Goal: Register for event/course

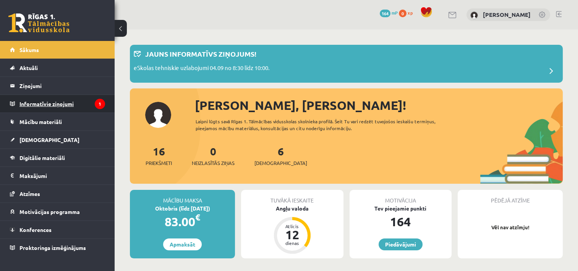
click at [67, 100] on legend "Informatīvie ziņojumi 1" at bounding box center [62, 104] width 86 height 18
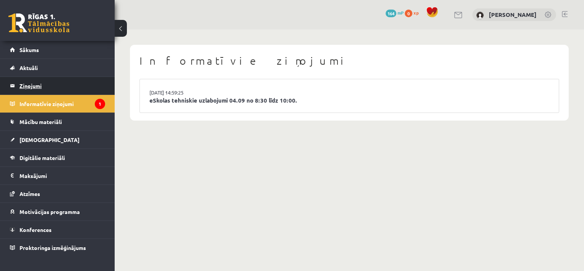
click at [67, 85] on legend "Ziņojumi 0" at bounding box center [62, 86] width 86 height 18
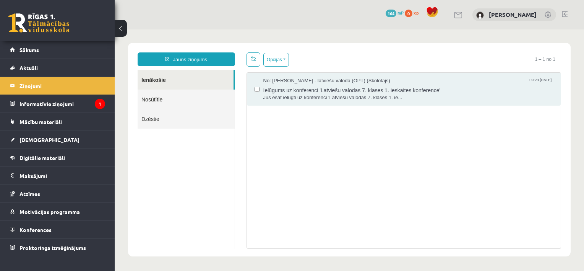
click at [169, 93] on link "Nosūtītie" at bounding box center [186, 98] width 97 height 19
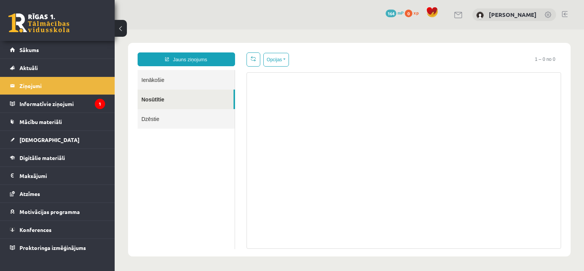
click at [151, 114] on link "Dzēstie" at bounding box center [186, 118] width 97 height 19
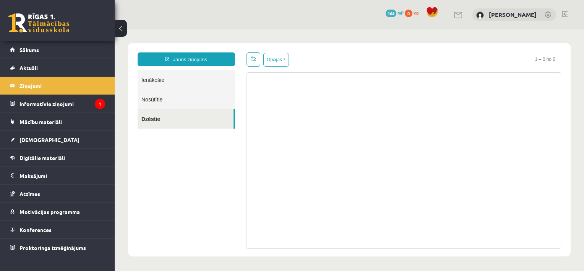
click at [154, 73] on link "Ienākošie" at bounding box center [186, 79] width 97 height 19
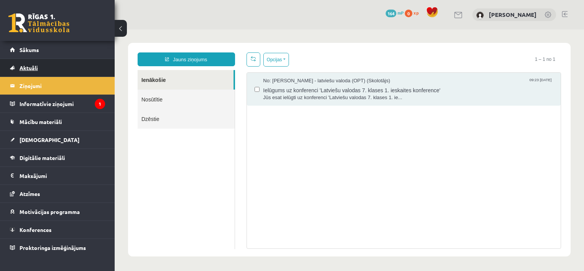
click at [52, 69] on link "Aktuāli" at bounding box center [57, 68] width 95 height 18
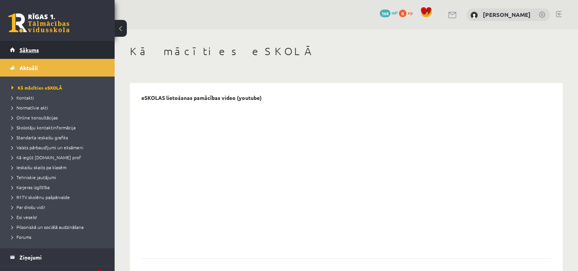
click at [38, 51] on span "Sākums" at bounding box center [28, 49] width 19 height 7
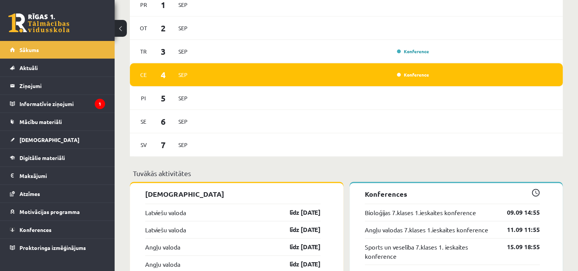
scroll to position [633, 0]
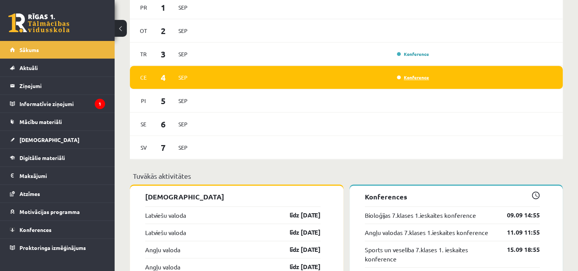
click at [420, 80] on link "Konference" at bounding box center [413, 77] width 32 height 6
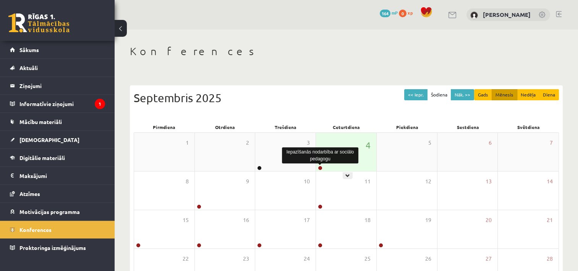
click at [321, 167] on link at bounding box center [320, 168] width 5 height 5
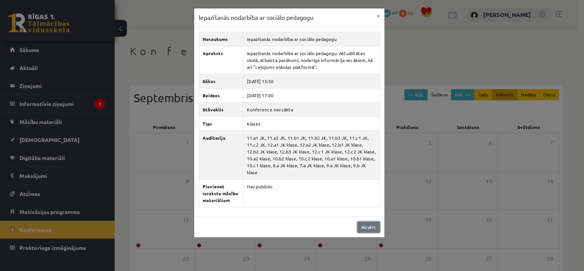
click at [364, 221] on link "Aizvērt" at bounding box center [368, 226] width 23 height 11
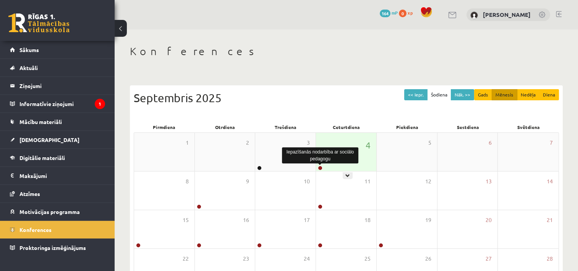
click at [320, 166] on link at bounding box center [320, 168] width 5 height 5
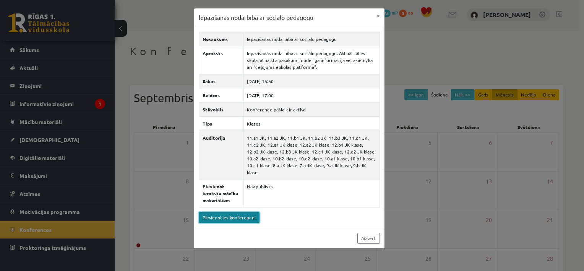
click at [239, 212] on link "Pievienoties konferencei" at bounding box center [229, 217] width 61 height 11
